Goal: Task Accomplishment & Management: Manage account settings

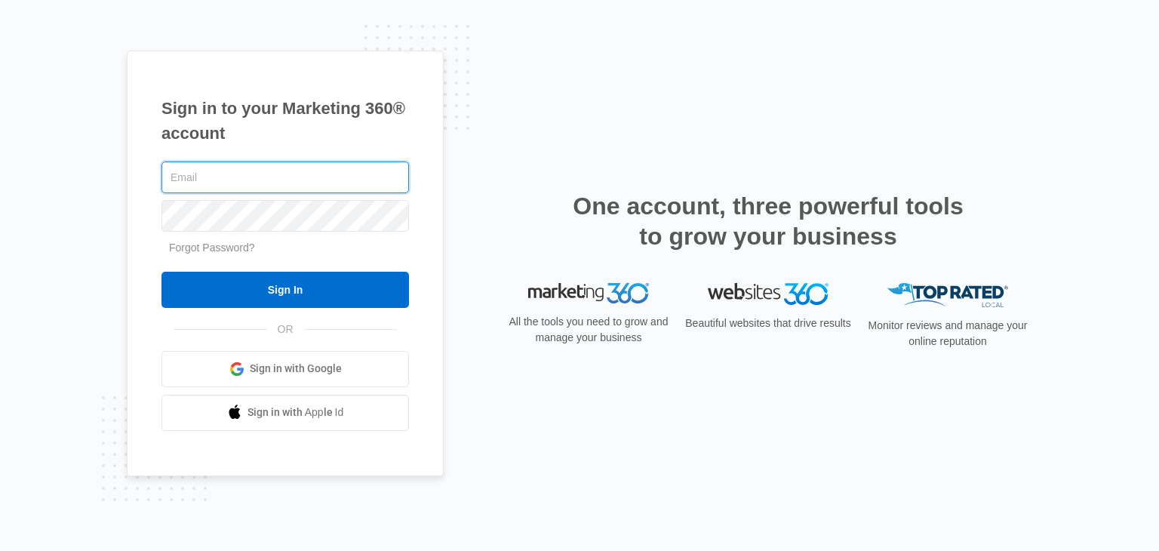
click at [334, 177] on input "text" at bounding box center [284, 177] width 247 height 32
type input "mike@jdventuresbuilds>com"
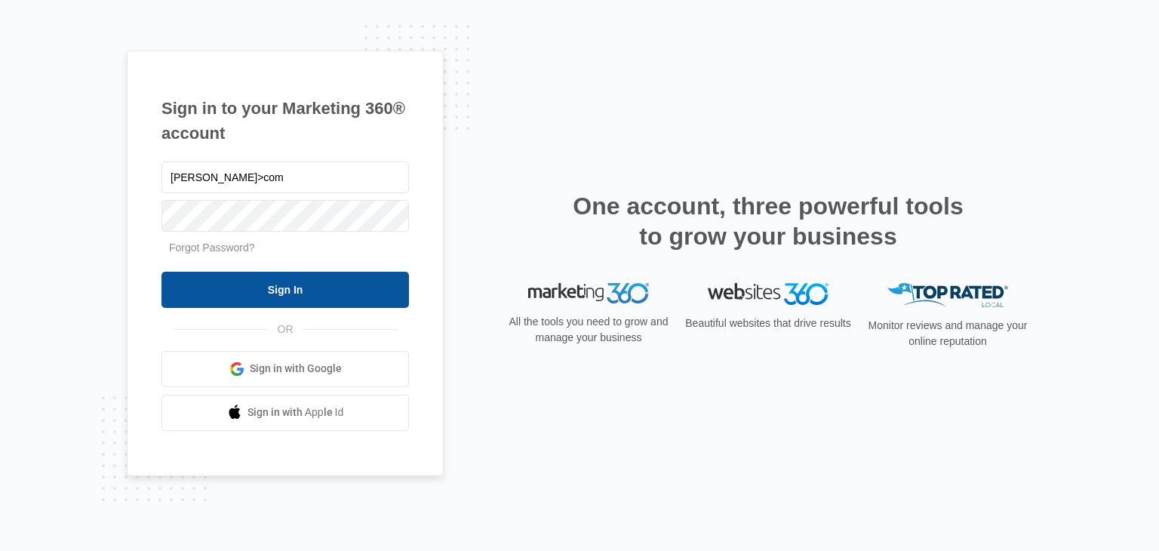
click at [285, 285] on input "Sign In" at bounding box center [284, 290] width 247 height 36
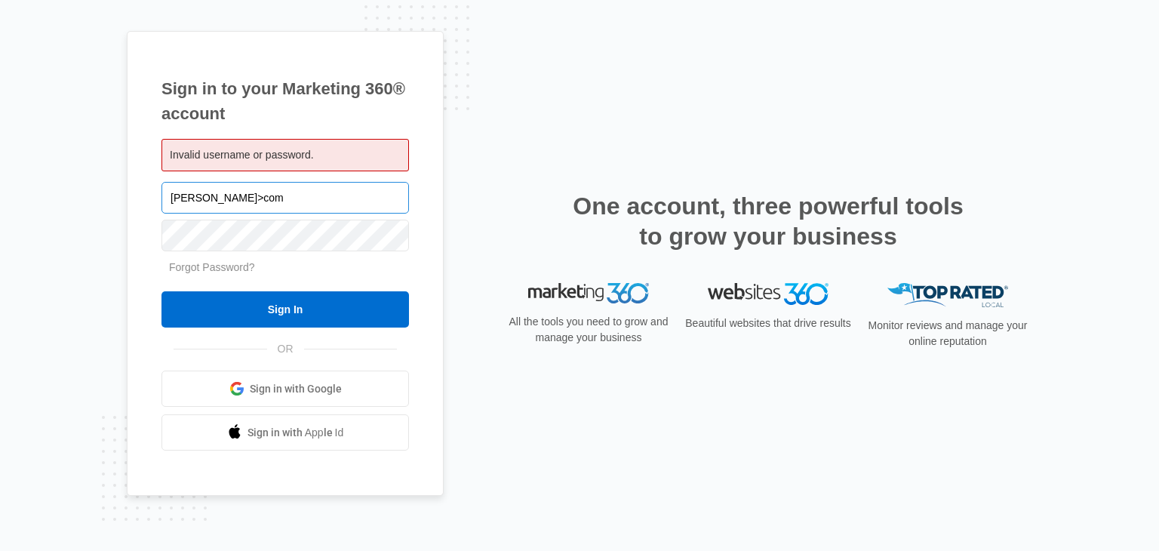
click at [324, 198] on input "[PERSON_NAME]>com" at bounding box center [284, 198] width 247 height 32
type input "[PERSON_NAME][EMAIL_ADDRESS][DOMAIN_NAME]"
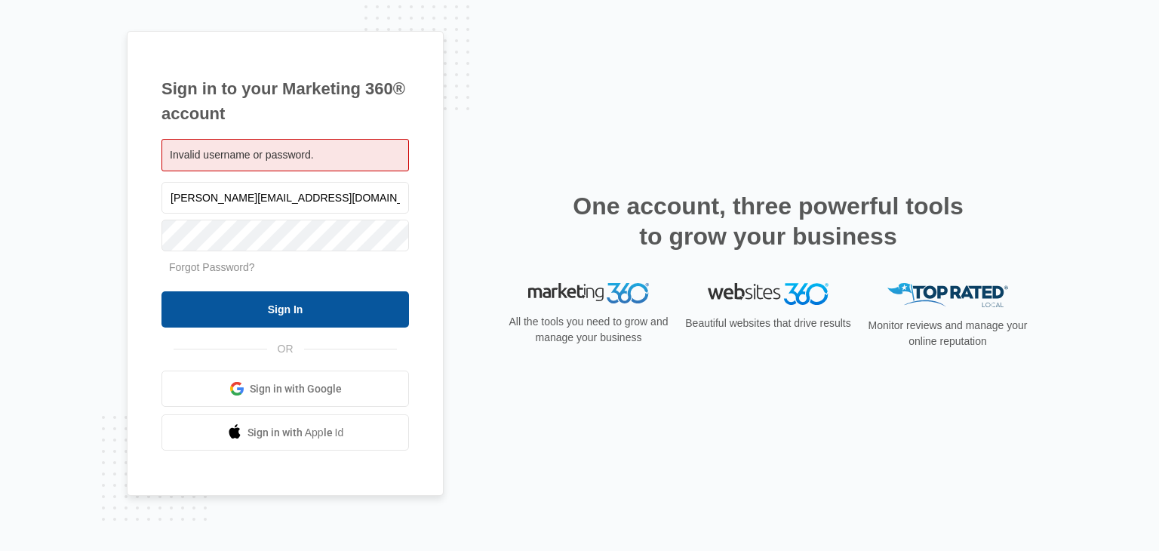
click at [269, 308] on input "Sign In" at bounding box center [284, 309] width 247 height 36
